Goal: Check status: Check status

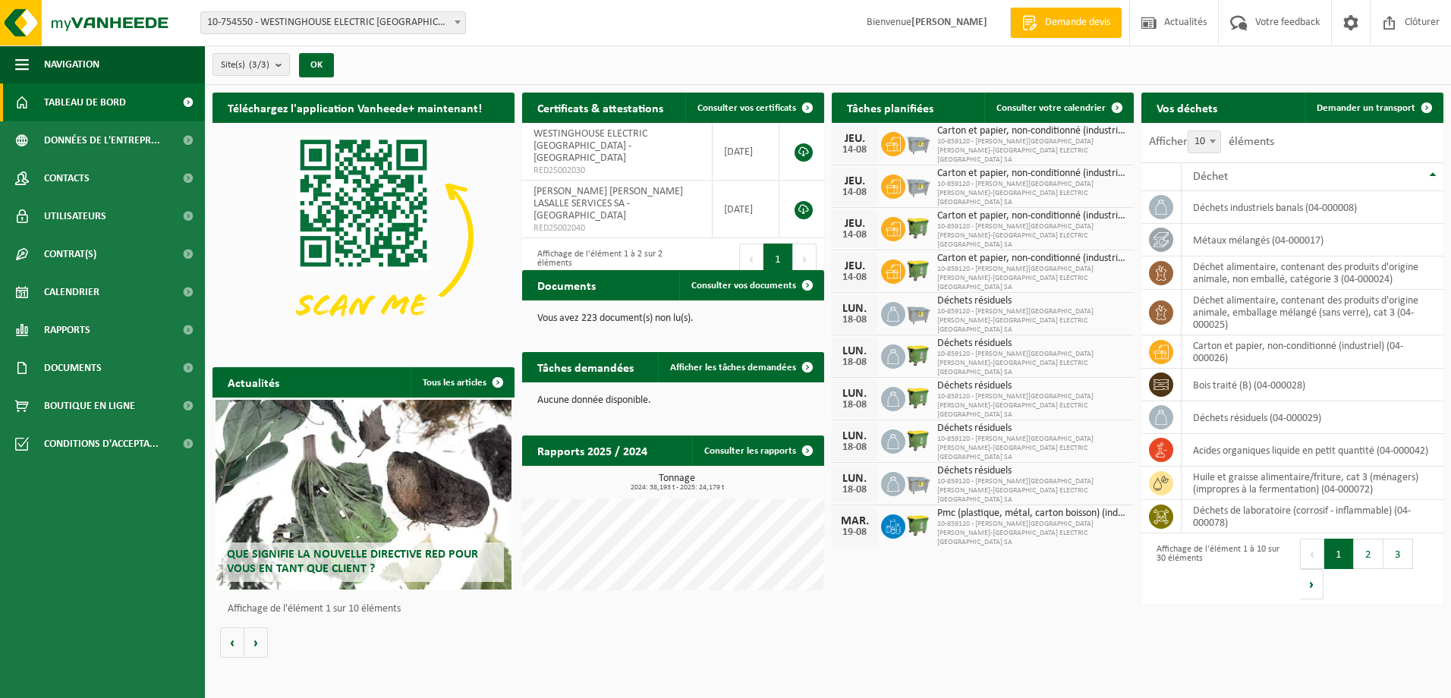
click at [112, 109] on span "Tableau de bord" at bounding box center [85, 102] width 82 height 38
click at [98, 292] on span "Calendrier" at bounding box center [71, 292] width 55 height 38
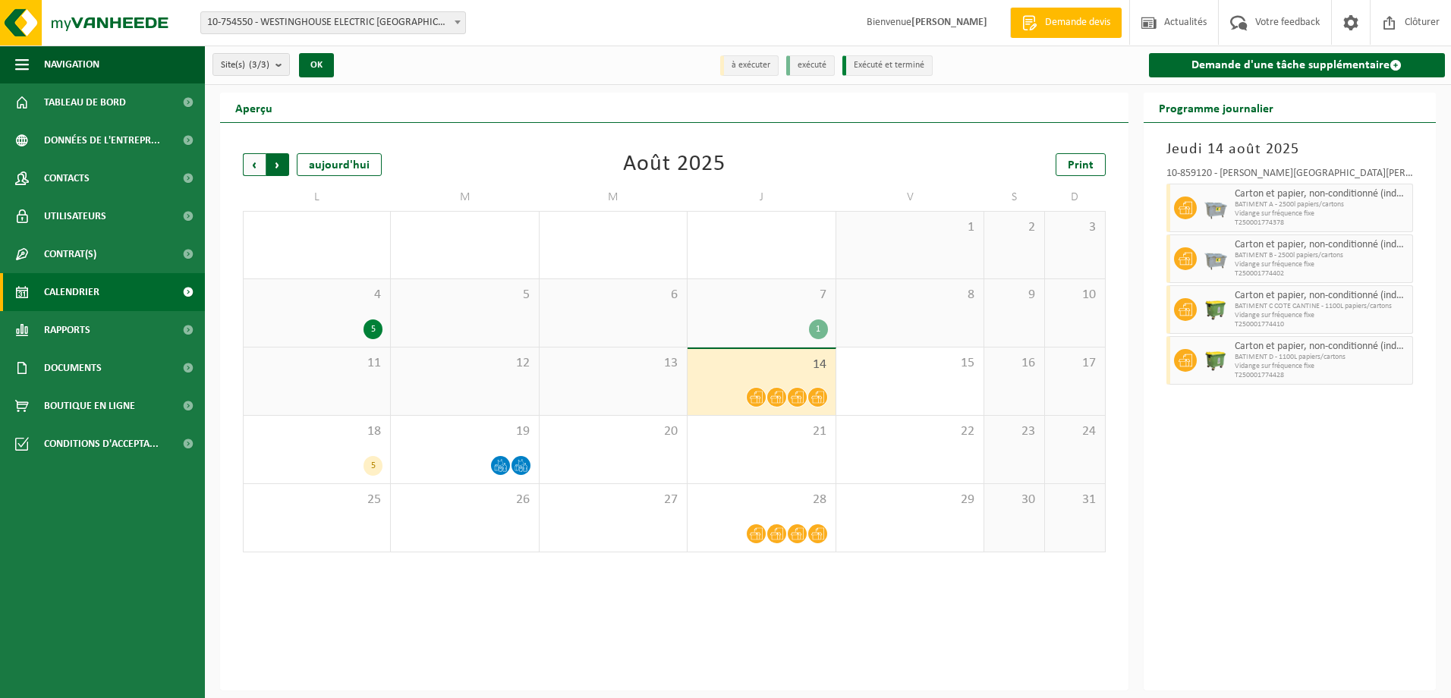
click at [258, 165] on span "Précédent" at bounding box center [254, 164] width 23 height 23
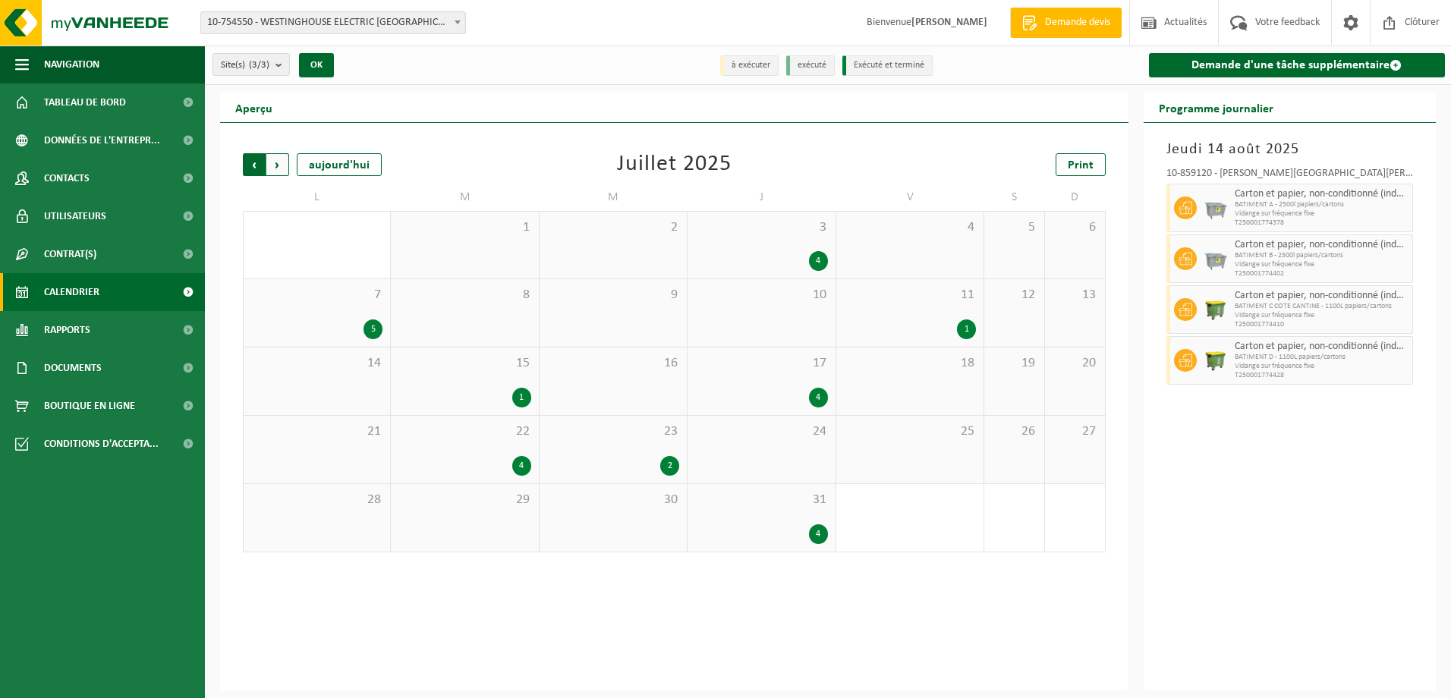
click at [282, 165] on span "Suivant" at bounding box center [277, 164] width 23 height 23
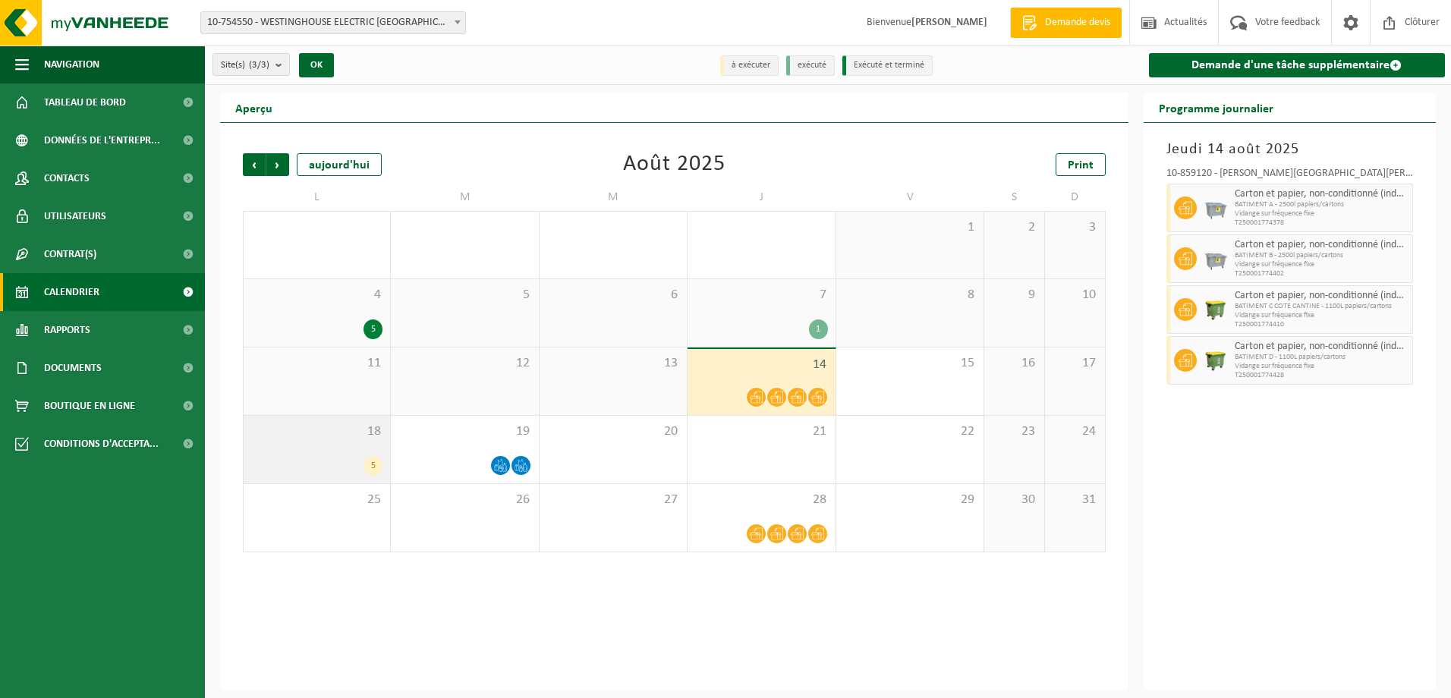
click at [345, 458] on div "5" at bounding box center [316, 466] width 131 height 20
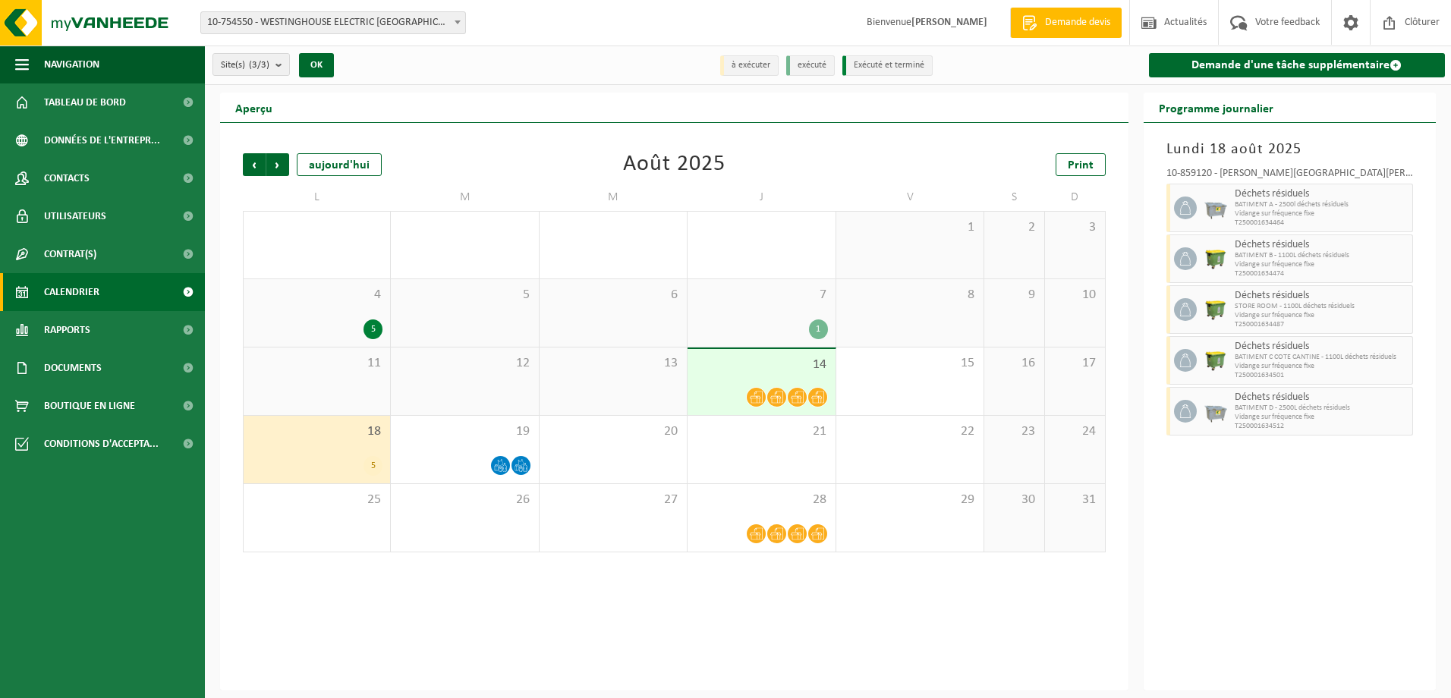
click at [802, 370] on span "14" at bounding box center [761, 365] width 132 height 17
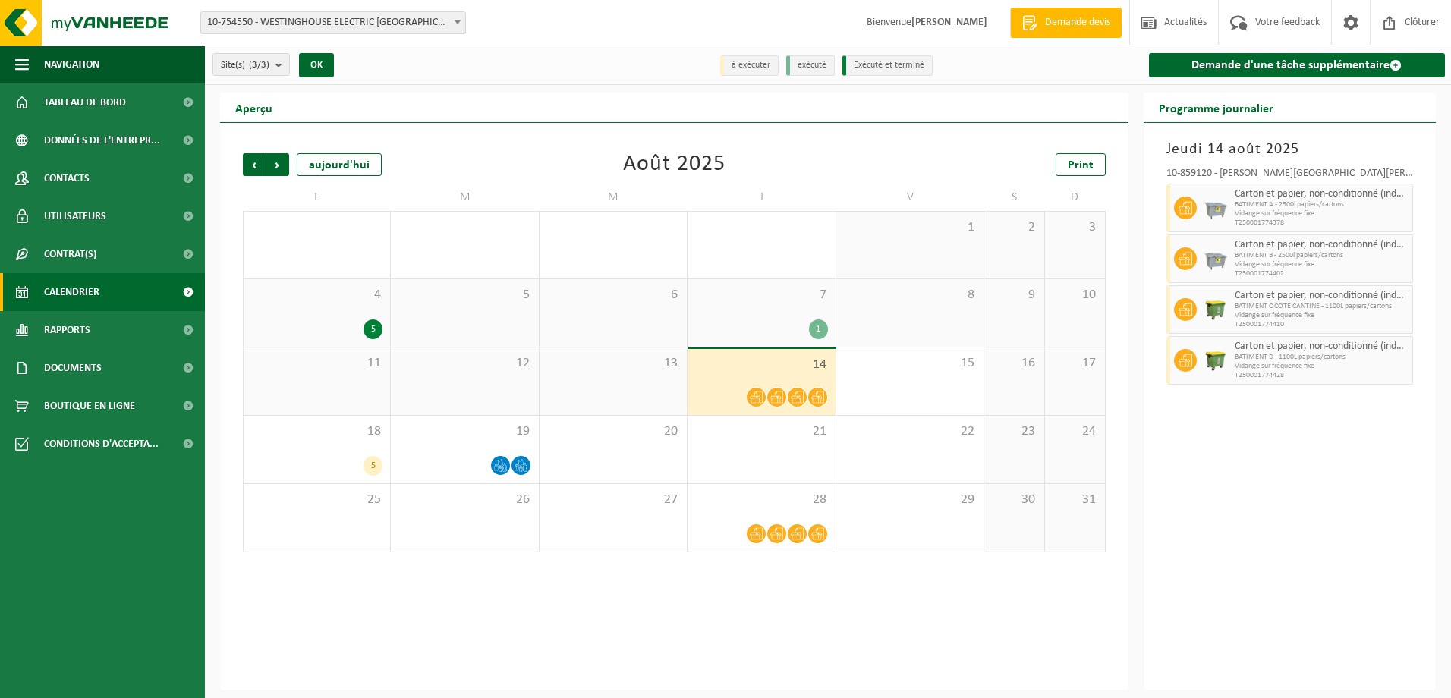
click at [809, 298] on span "7" at bounding box center [761, 295] width 132 height 17
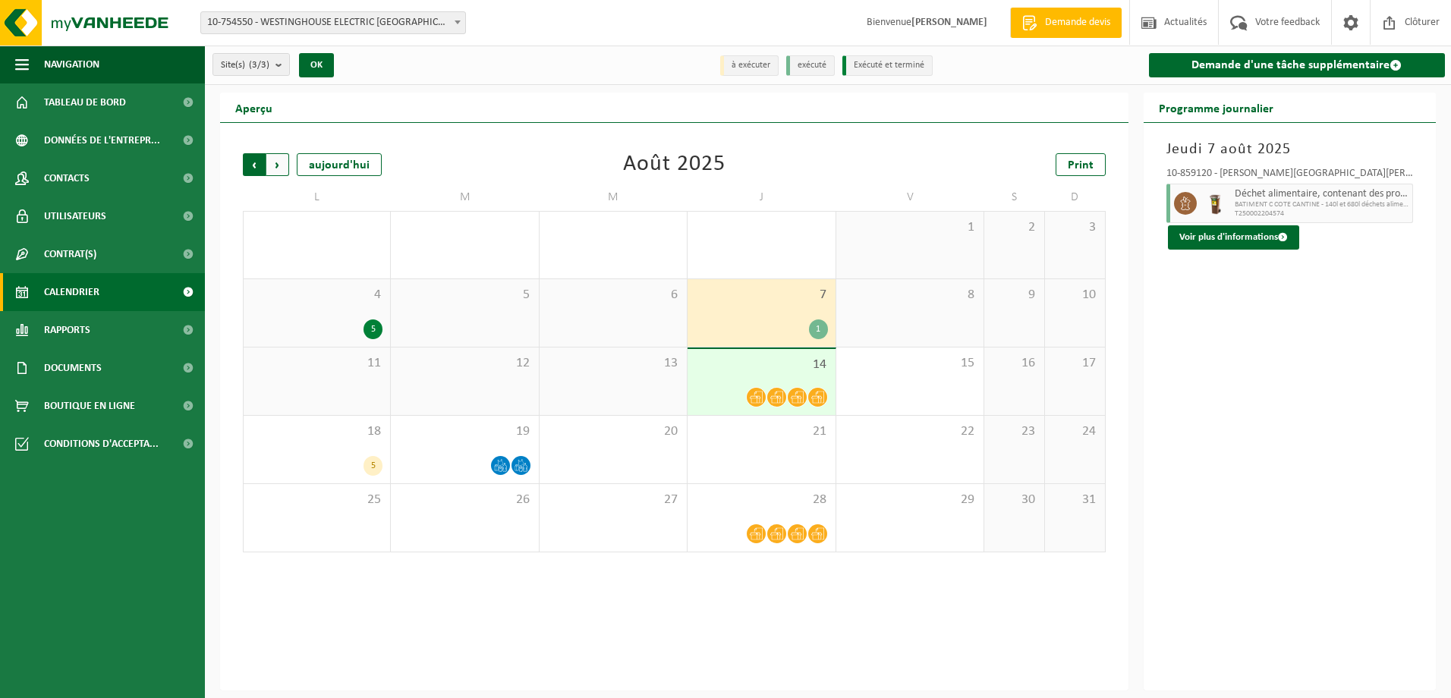
click at [281, 165] on span "Suivant" at bounding box center [277, 164] width 23 height 23
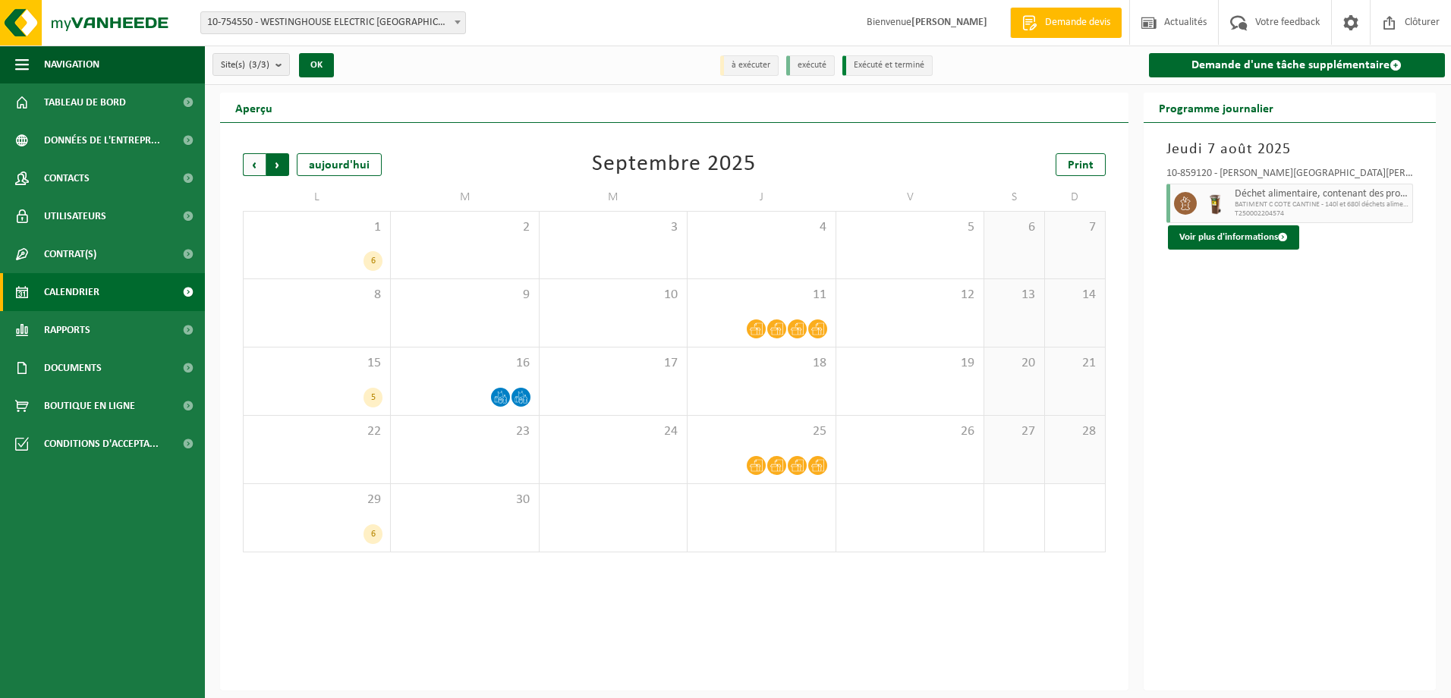
click at [250, 161] on span "Précédent" at bounding box center [254, 164] width 23 height 23
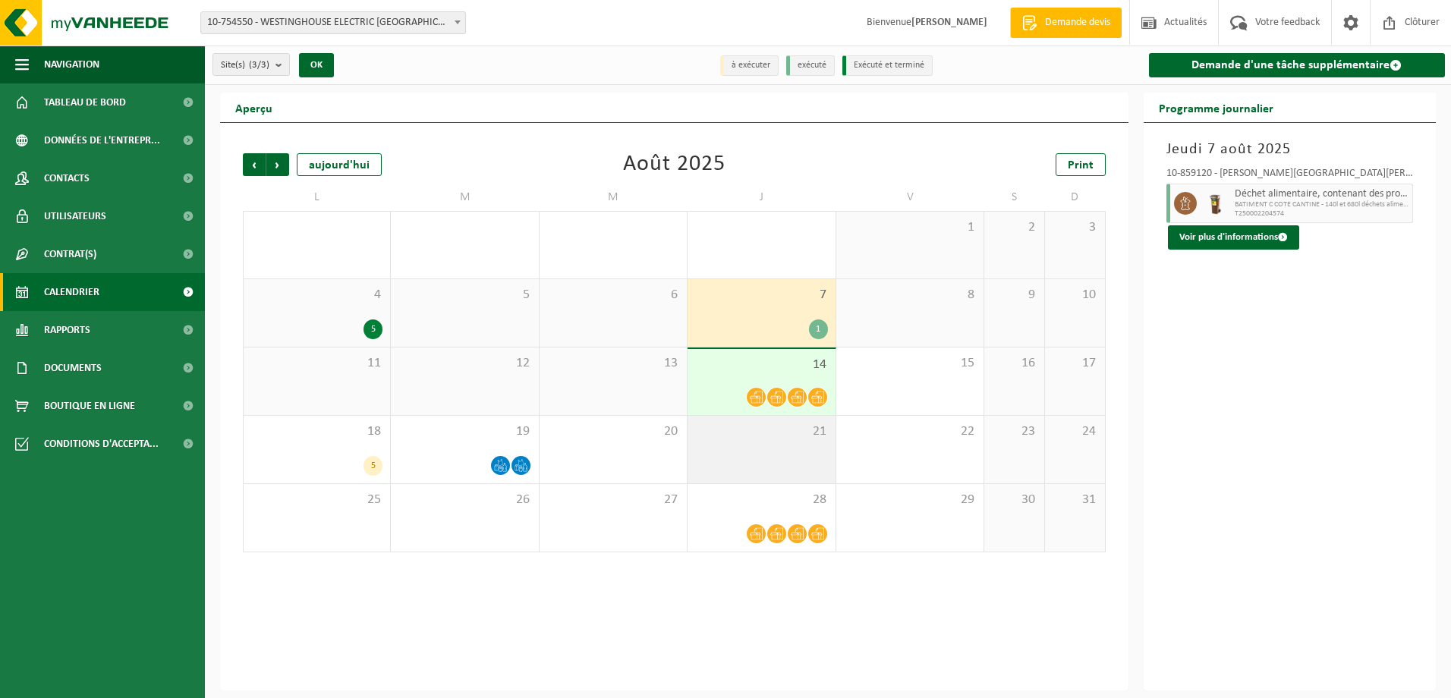
click at [770, 456] on div "21" at bounding box center [761, 450] width 147 height 68
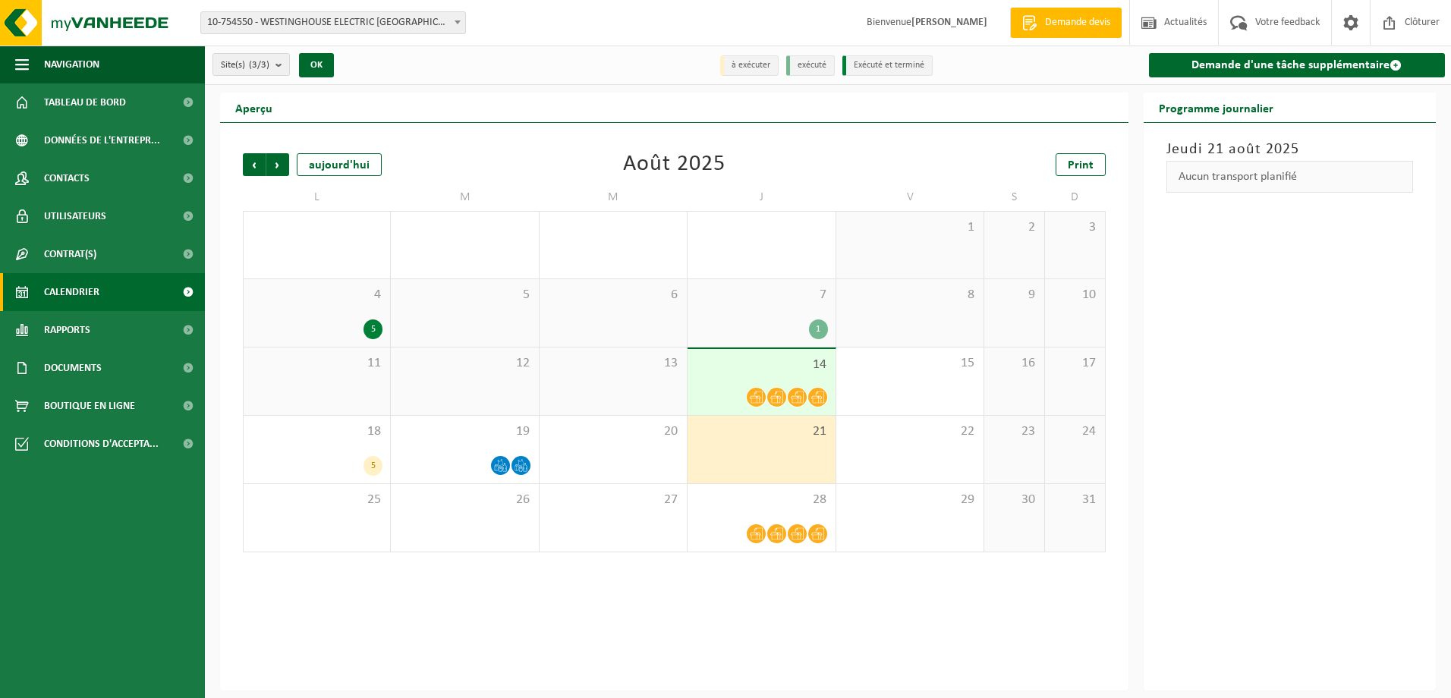
click at [1217, 184] on div "Aucun transport planifié" at bounding box center [1290, 177] width 247 height 32
click at [1221, 175] on div "Aucun transport planifié" at bounding box center [1290, 177] width 247 height 32
click at [786, 452] on div "21" at bounding box center [761, 450] width 147 height 68
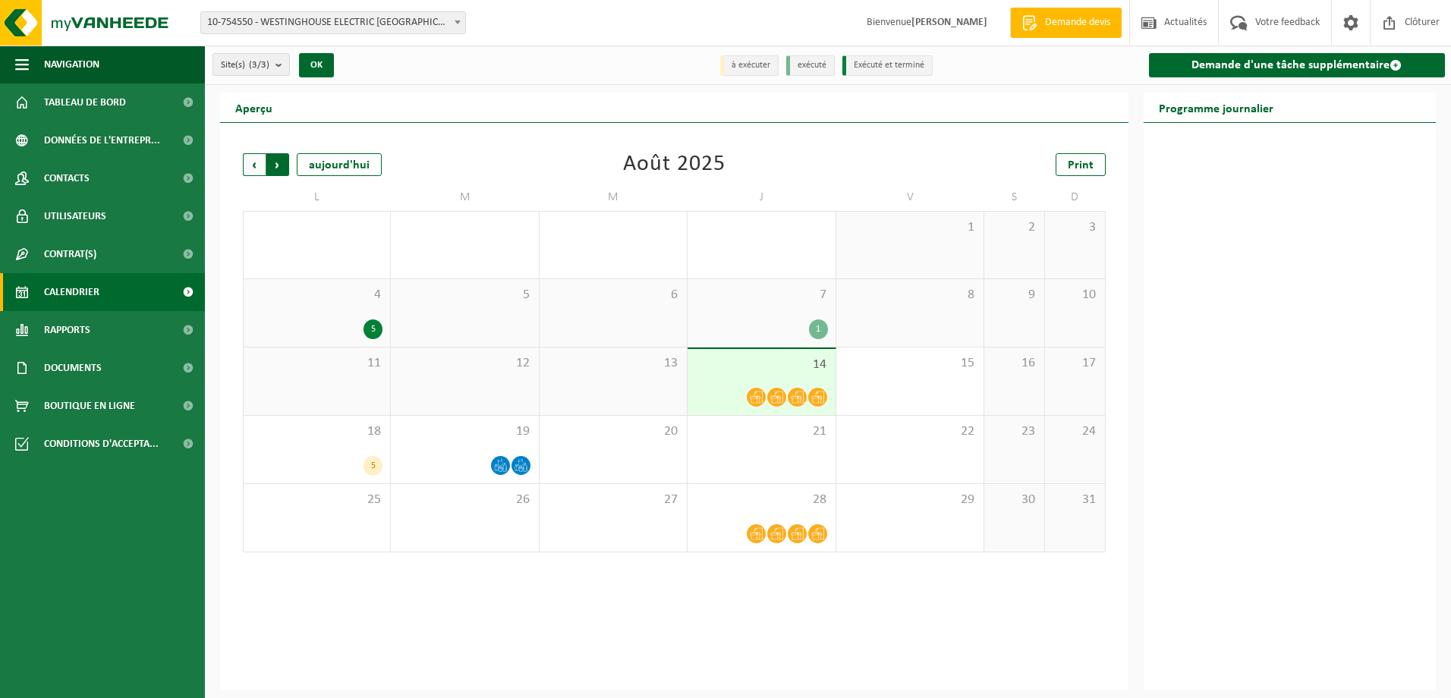
click at [252, 159] on span "Précédent" at bounding box center [254, 164] width 23 height 23
